Goal: Navigation & Orientation: Find specific page/section

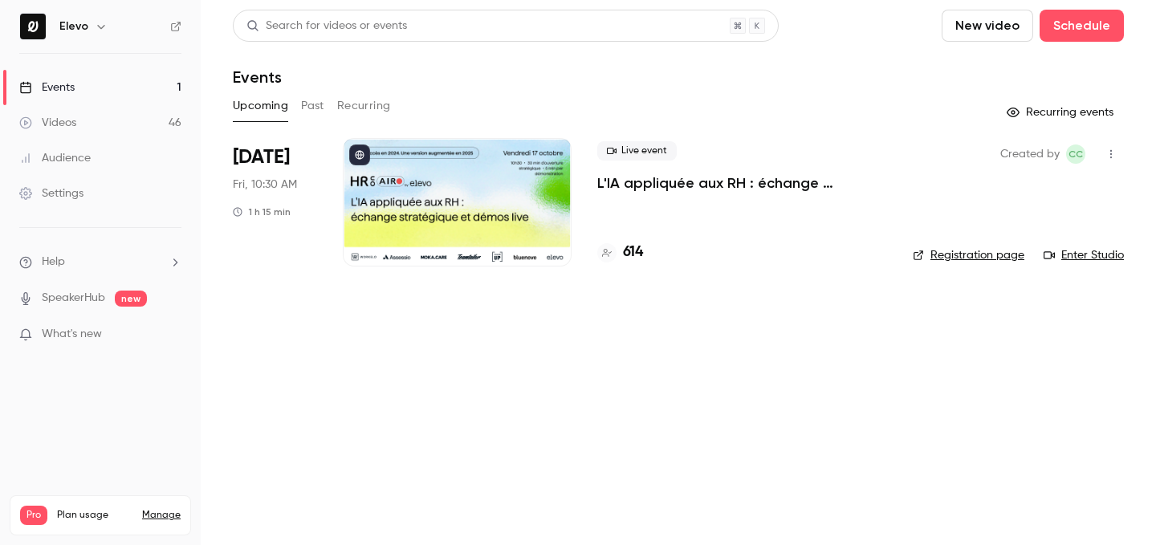
click at [630, 256] on h4 "614" at bounding box center [633, 253] width 20 height 22
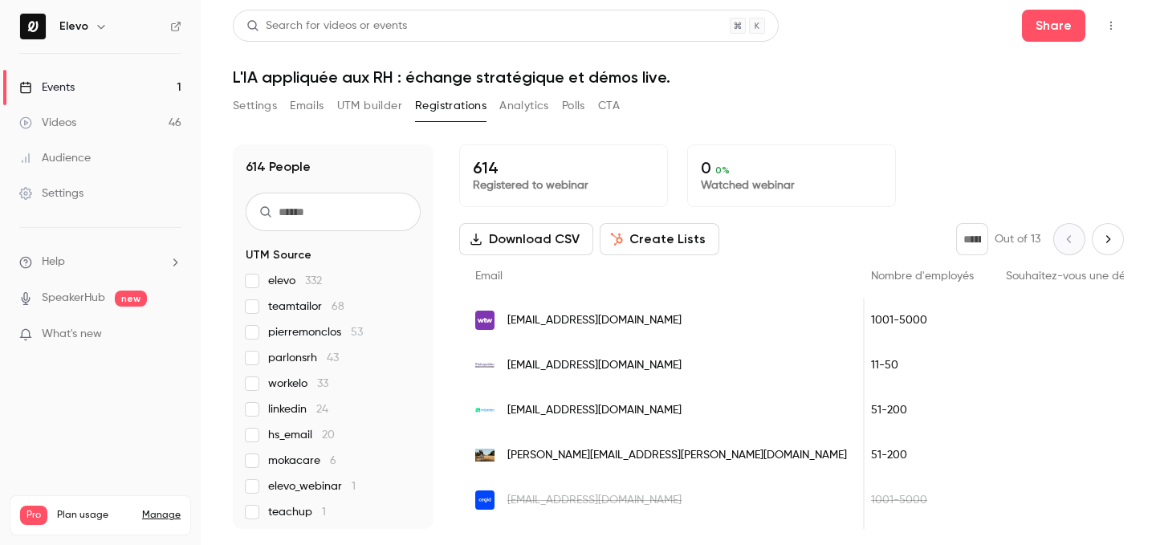
scroll to position [0, 1812]
click at [139, 99] on link "Events 1" at bounding box center [100, 87] width 201 height 35
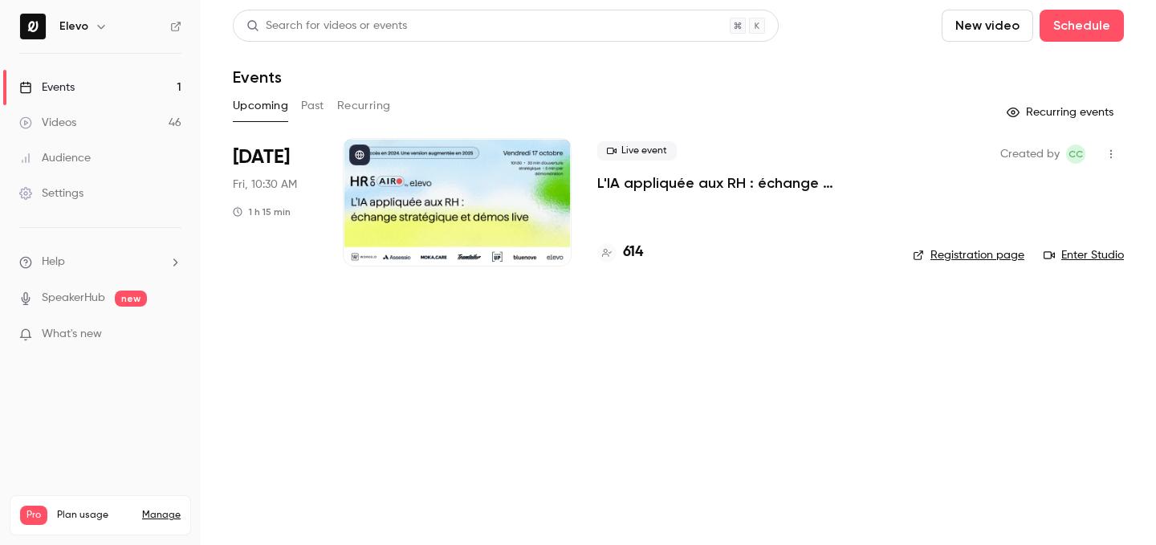
click at [311, 100] on button "Past" at bounding box center [312, 106] width 23 height 26
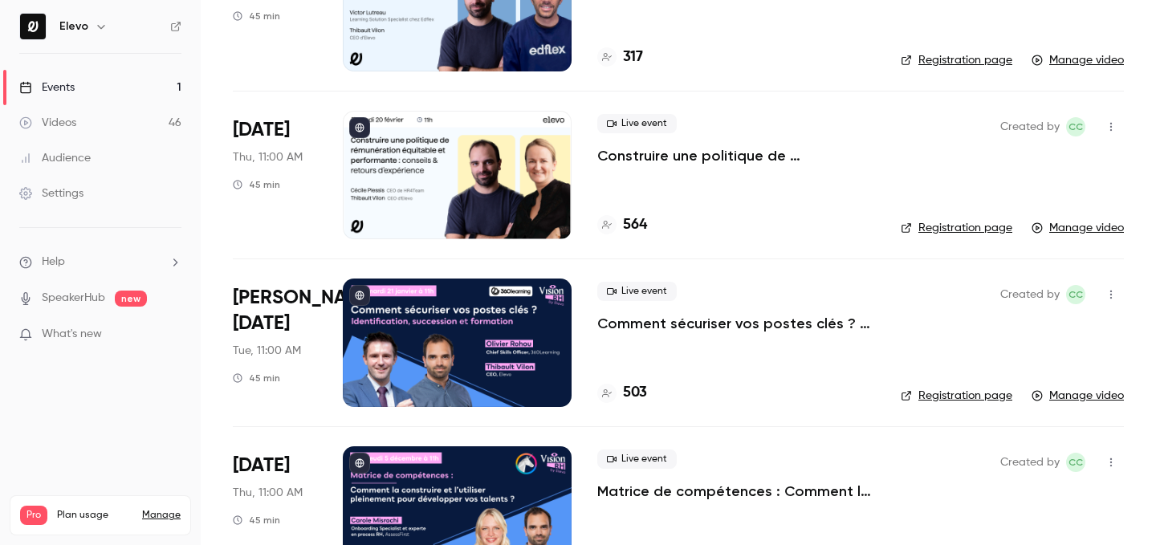
scroll to position [828, 0]
